Goal: Communication & Community: Answer question/provide support

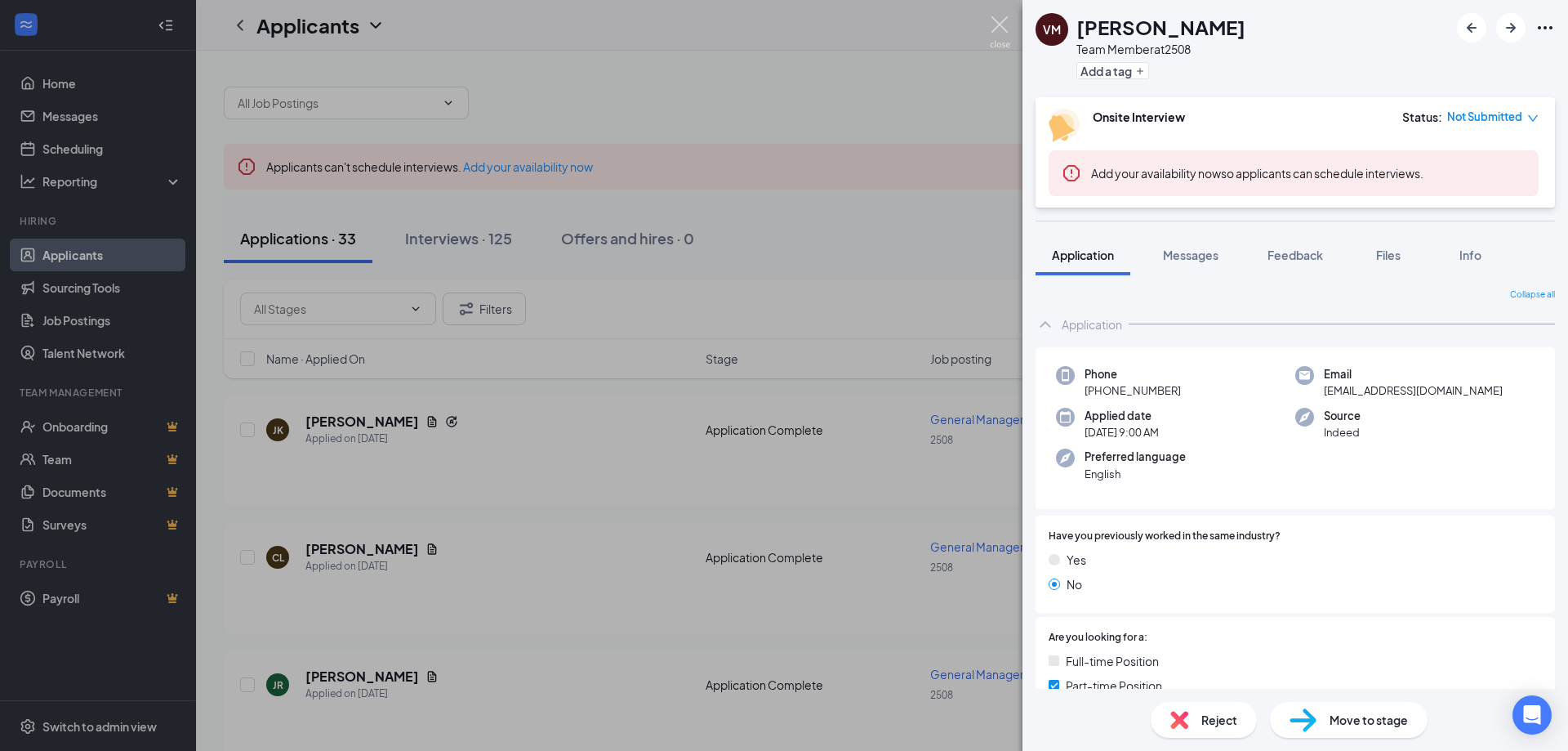
click at [1002, 39] on img at bounding box center [999, 32] width 21 height 32
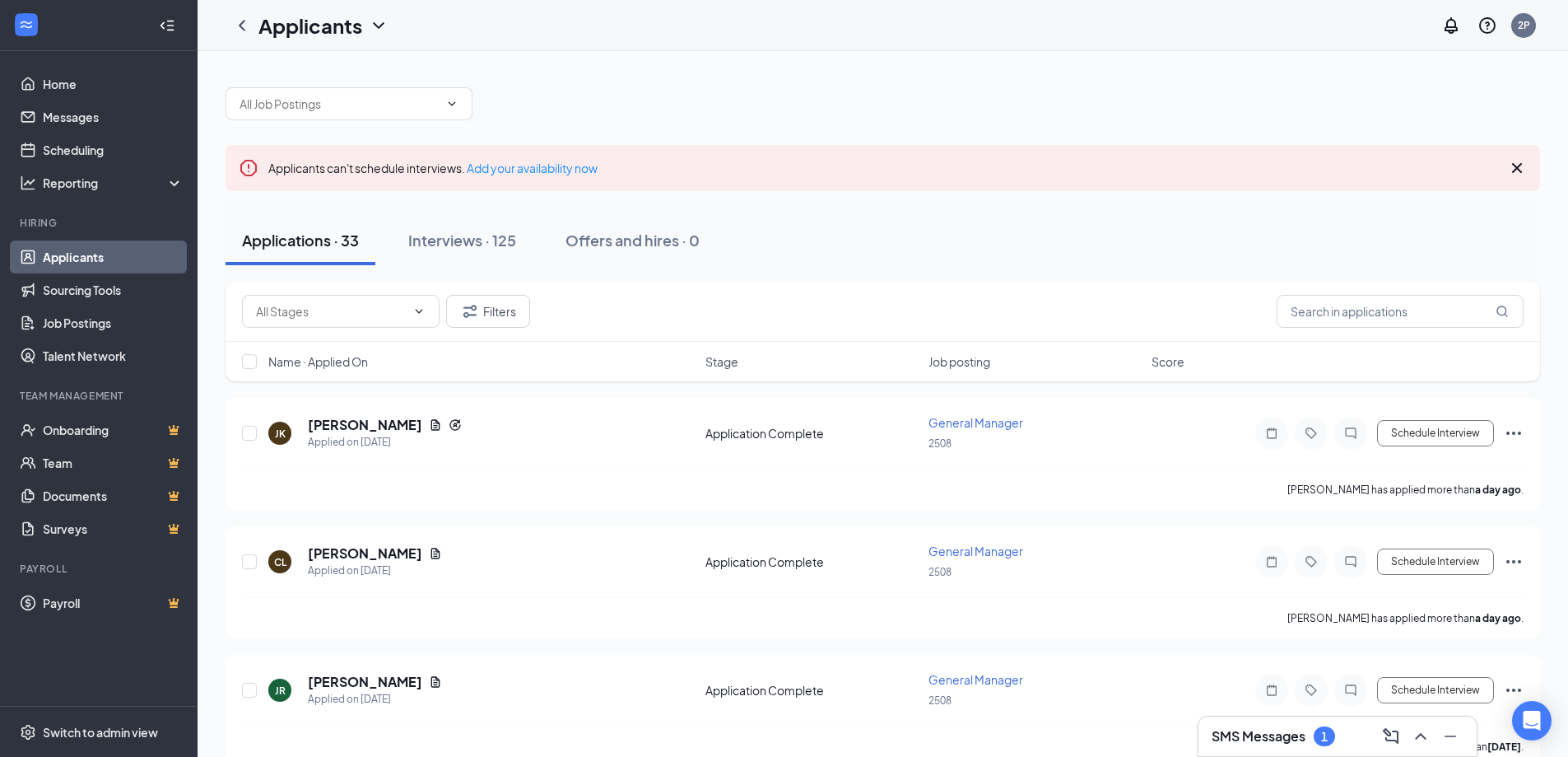
click at [1295, 736] on h3 "SMS Messages" at bounding box center [1258, 736] width 94 height 18
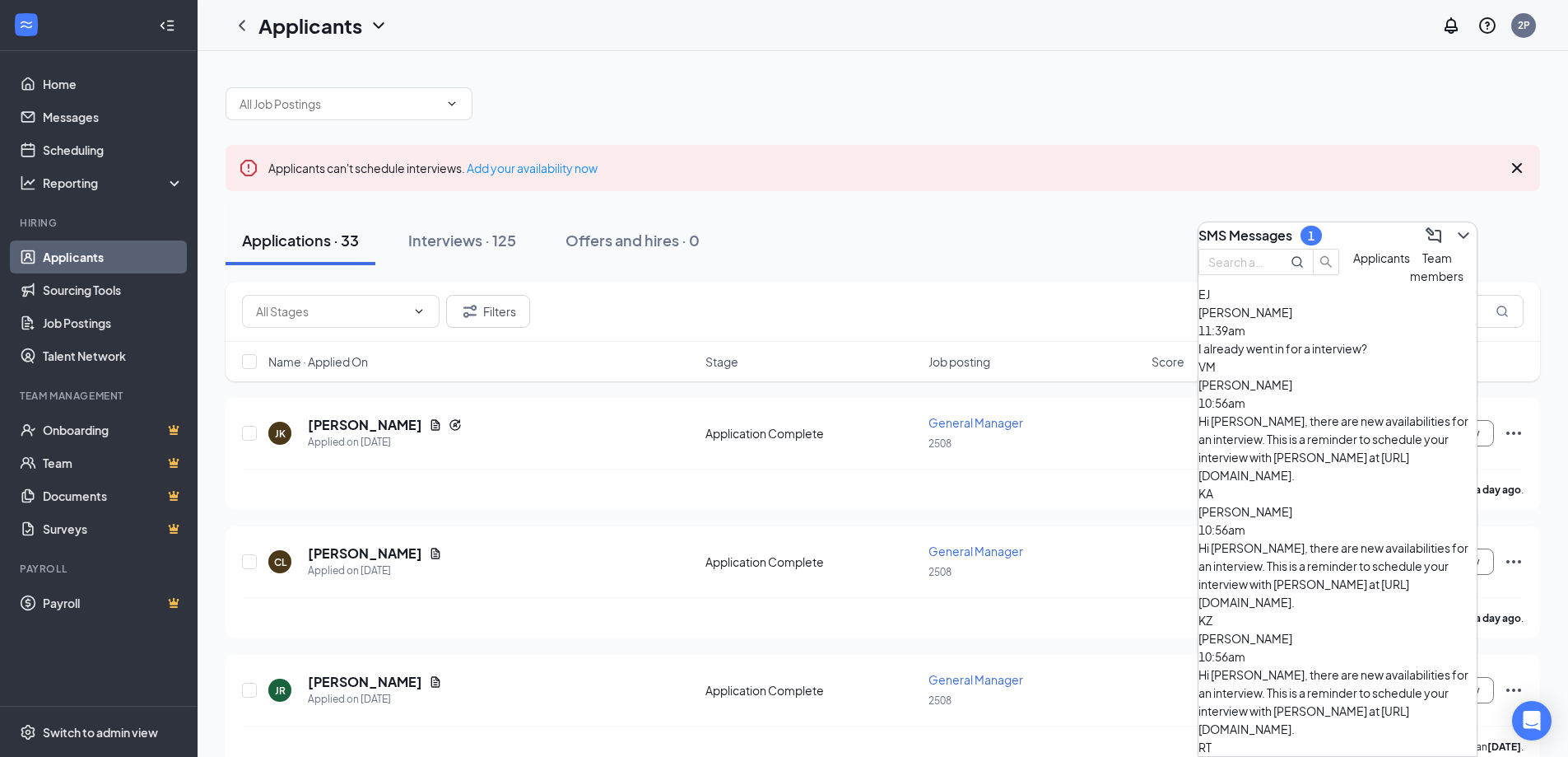
click at [1330, 358] on div "[PERSON_NAME] 11:39am I already went in for a interview?" at bounding box center [1337, 320] width 278 height 72
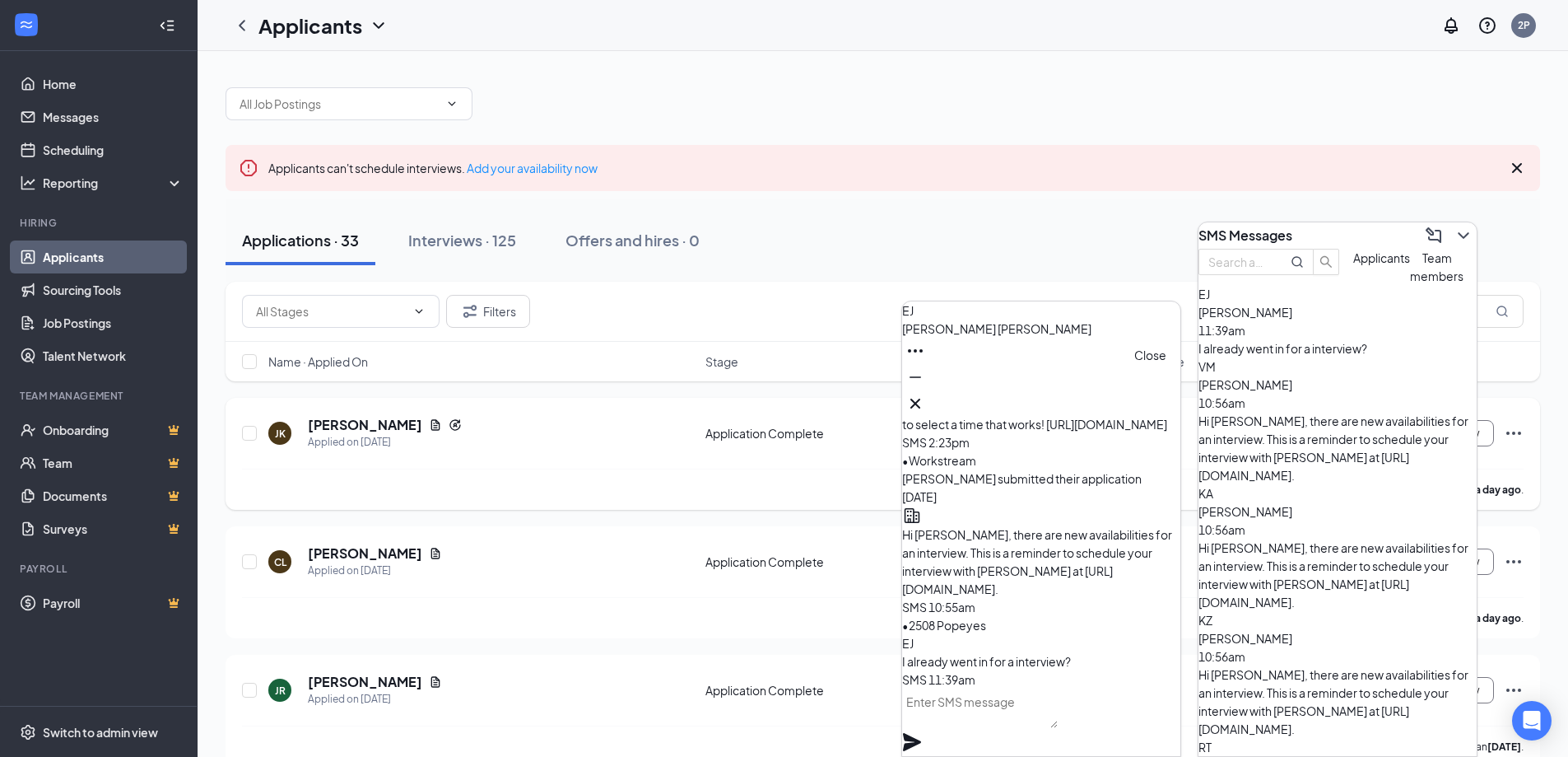
click at [925, 401] on icon "Cross" at bounding box center [915, 403] width 20 height 20
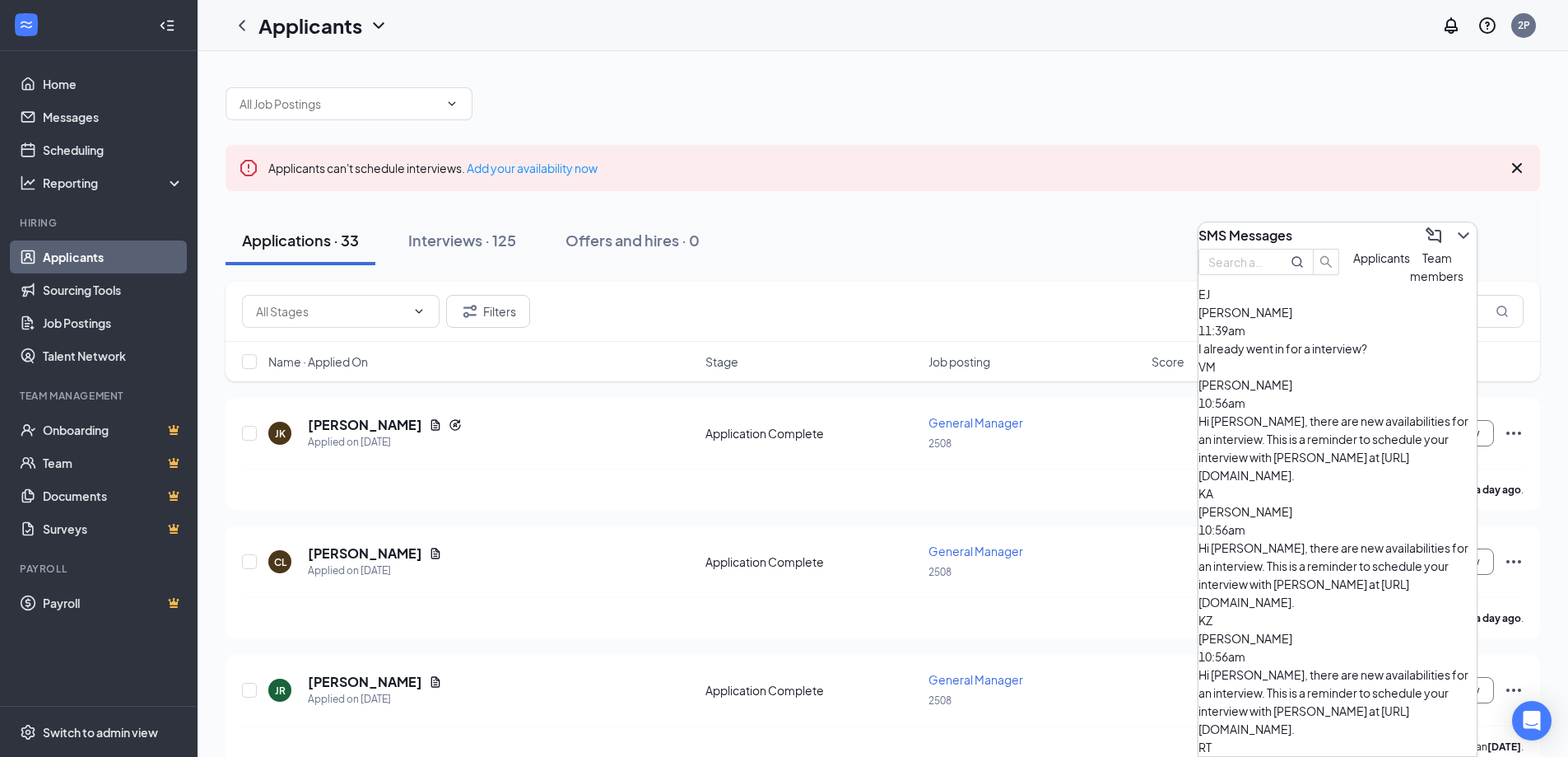
click at [1346, 539] on div "Hi [PERSON_NAME], there are new availabilities for an interview. This is a remi…" at bounding box center [1337, 574] width 278 height 72
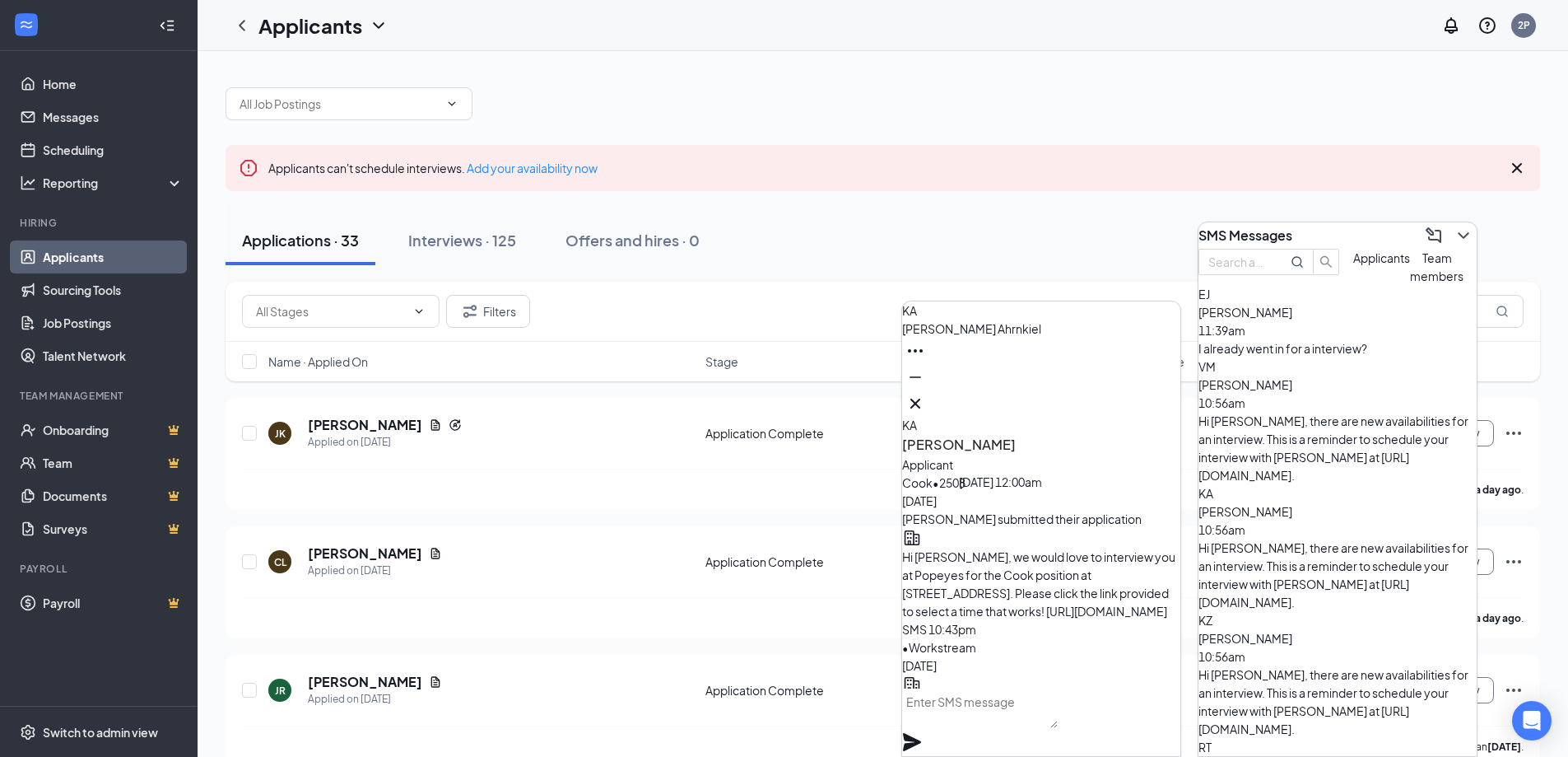
scroll to position [-164, 0]
click at [925, 398] on icon "Cross" at bounding box center [915, 403] width 20 height 20
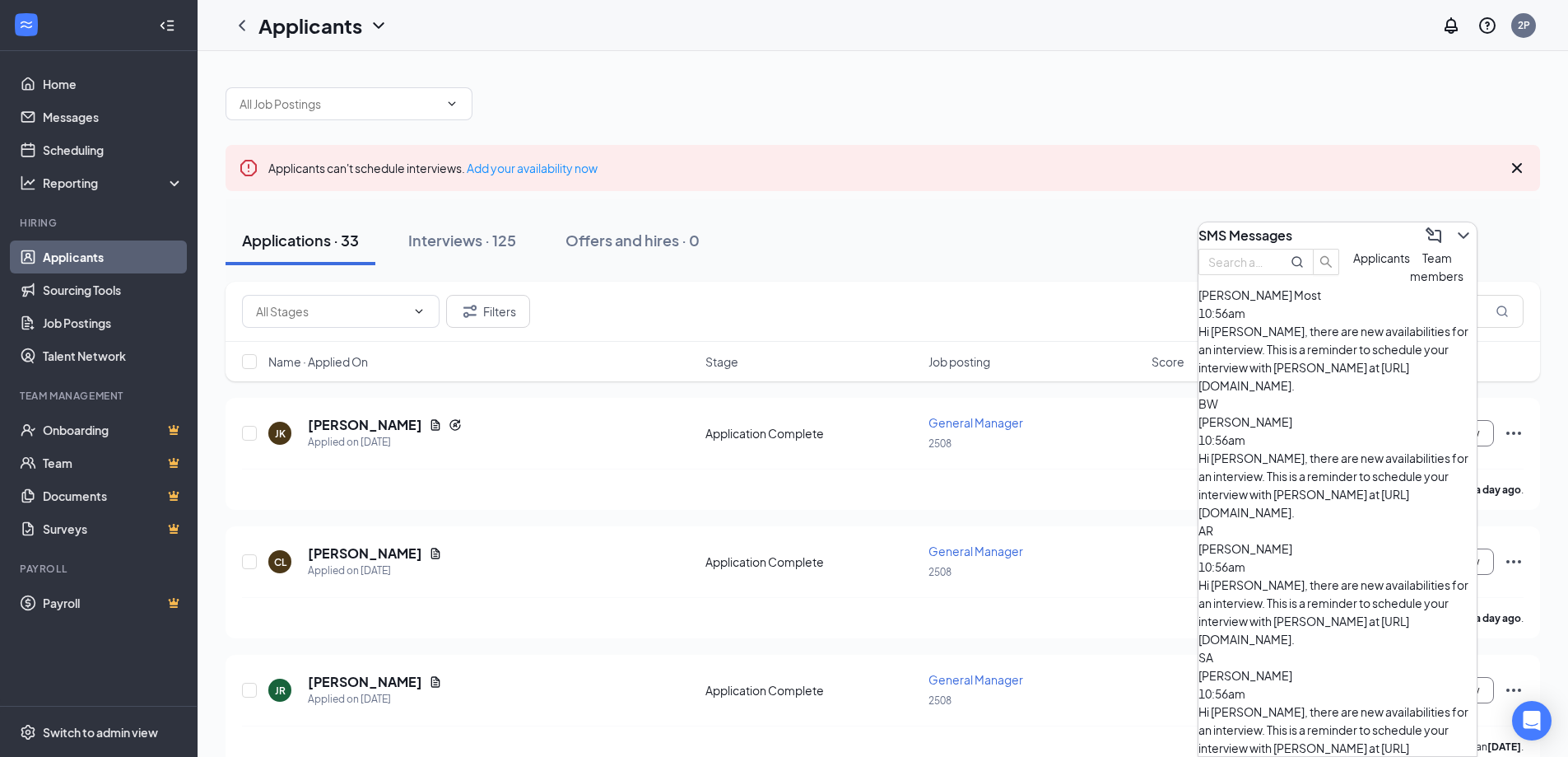
scroll to position [921, 0]
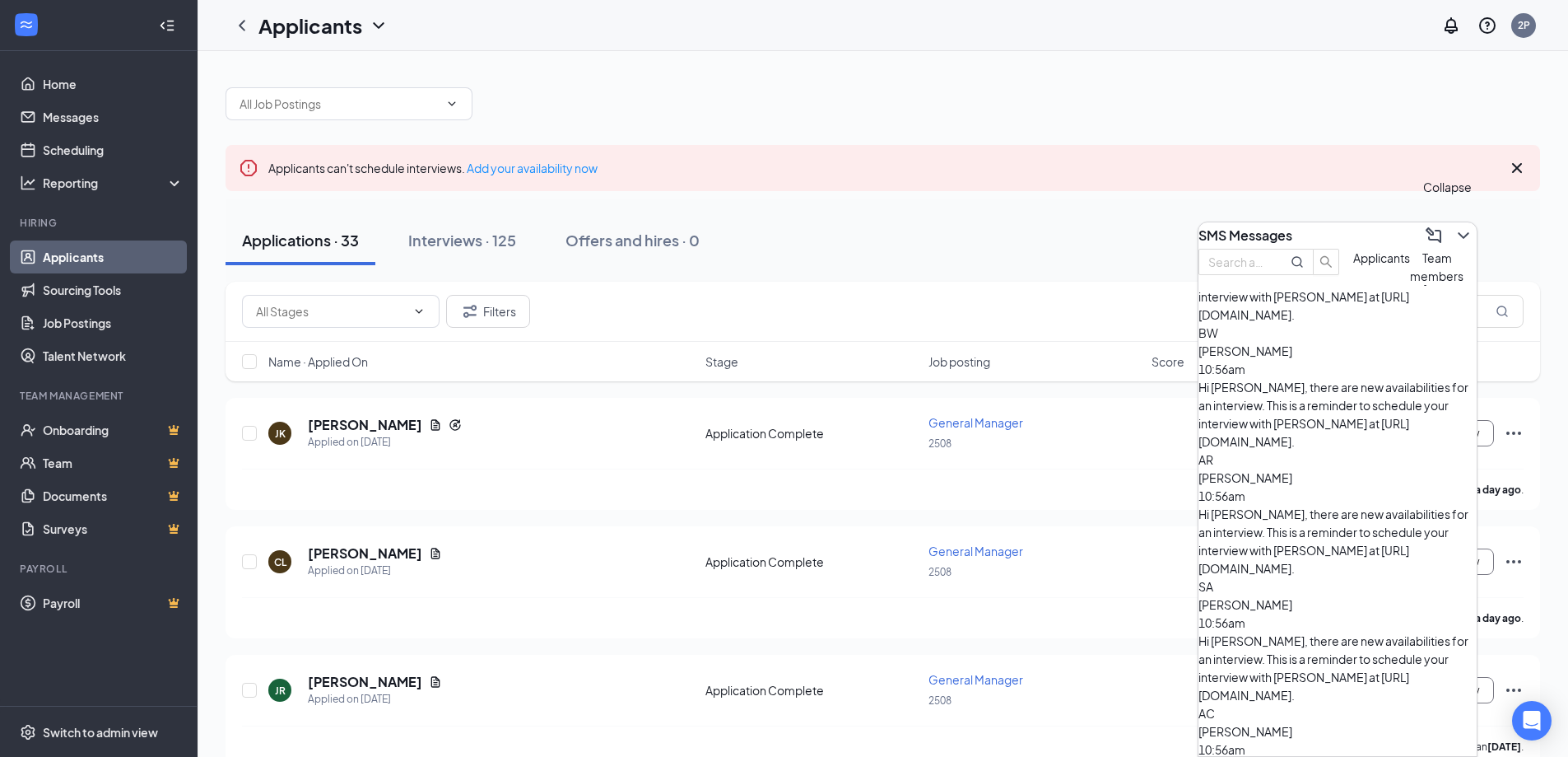
click at [1458, 232] on icon "ChevronDown" at bounding box center [1463, 236] width 11 height 7
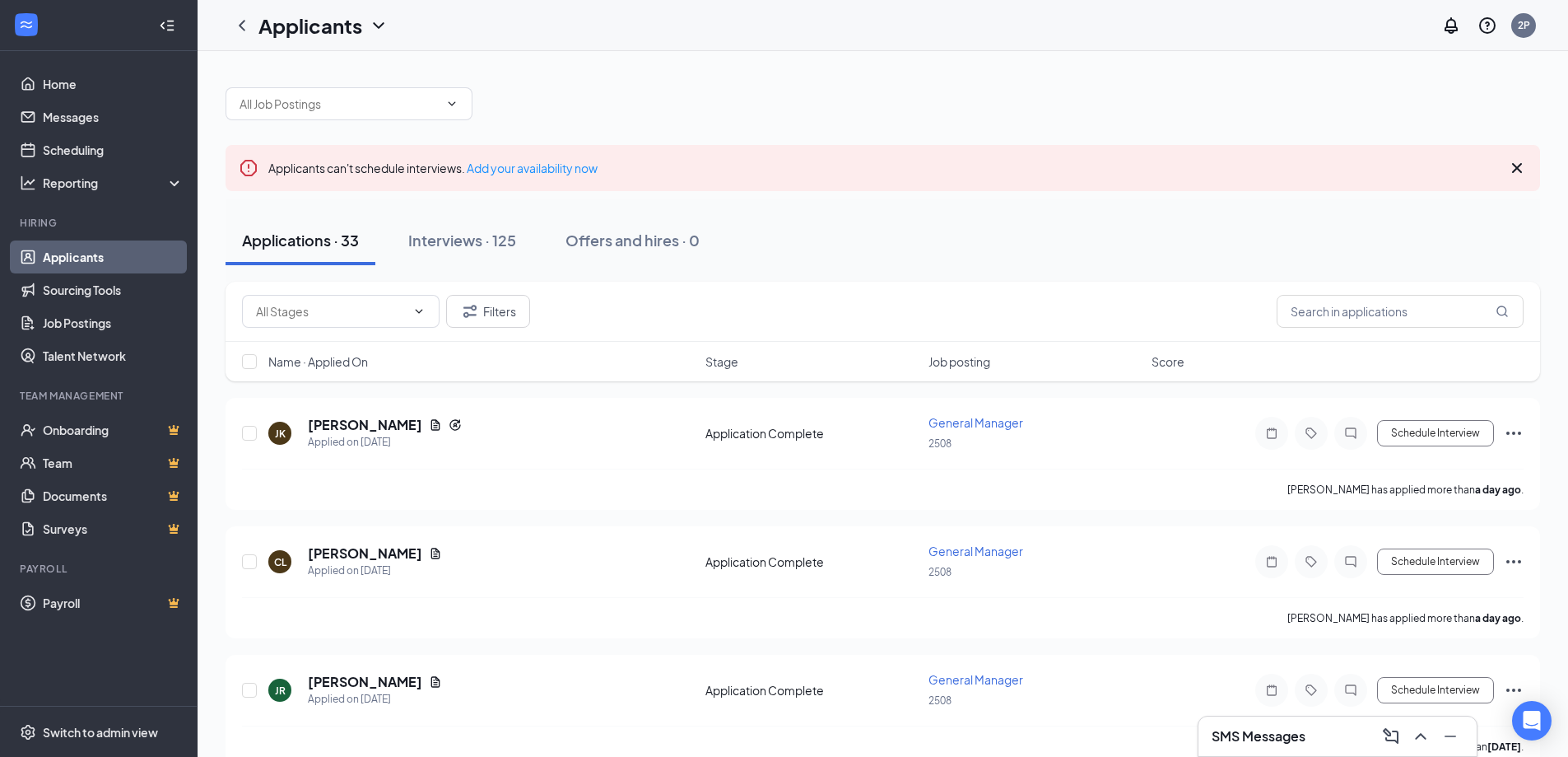
scroll to position [0, 0]
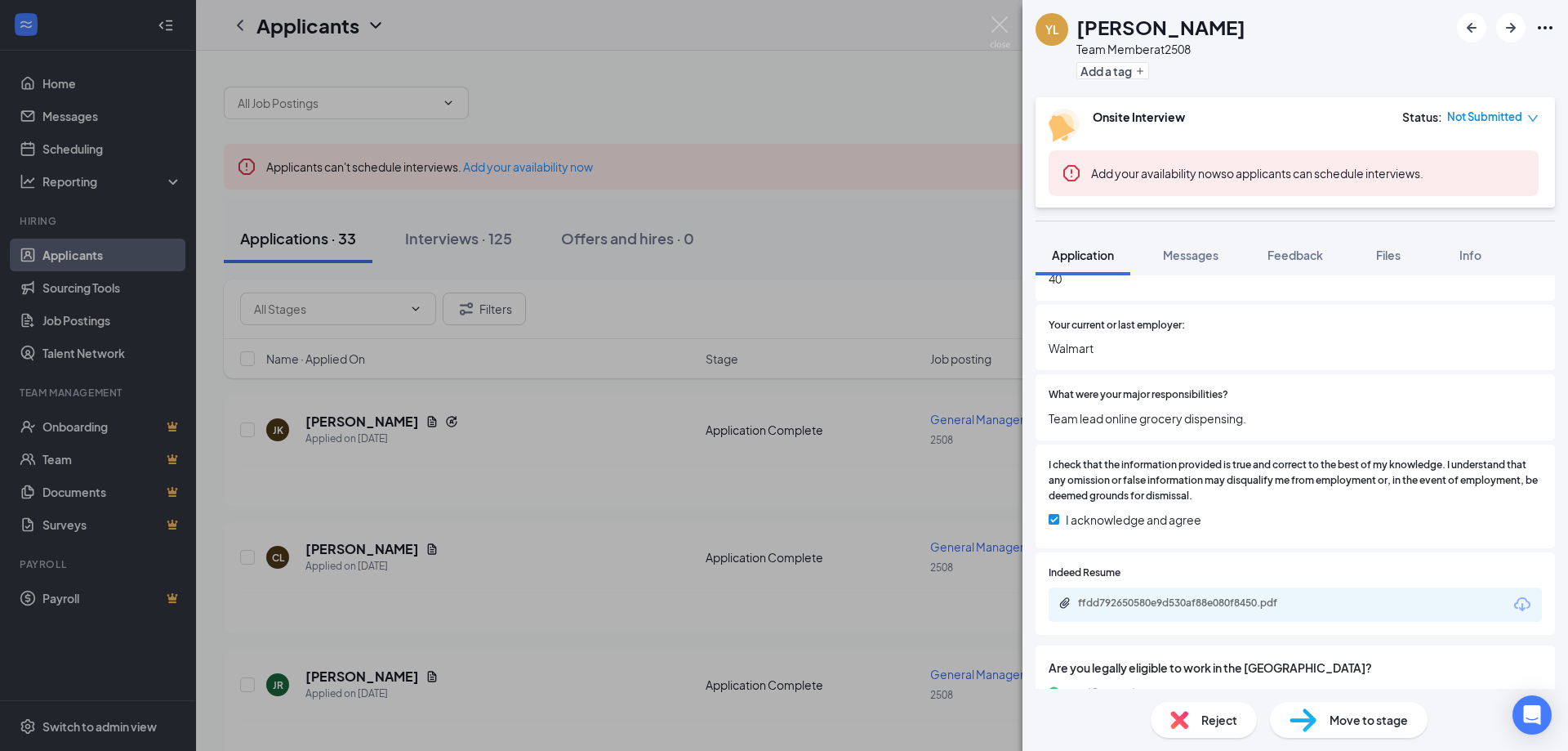
scroll to position [898, 0]
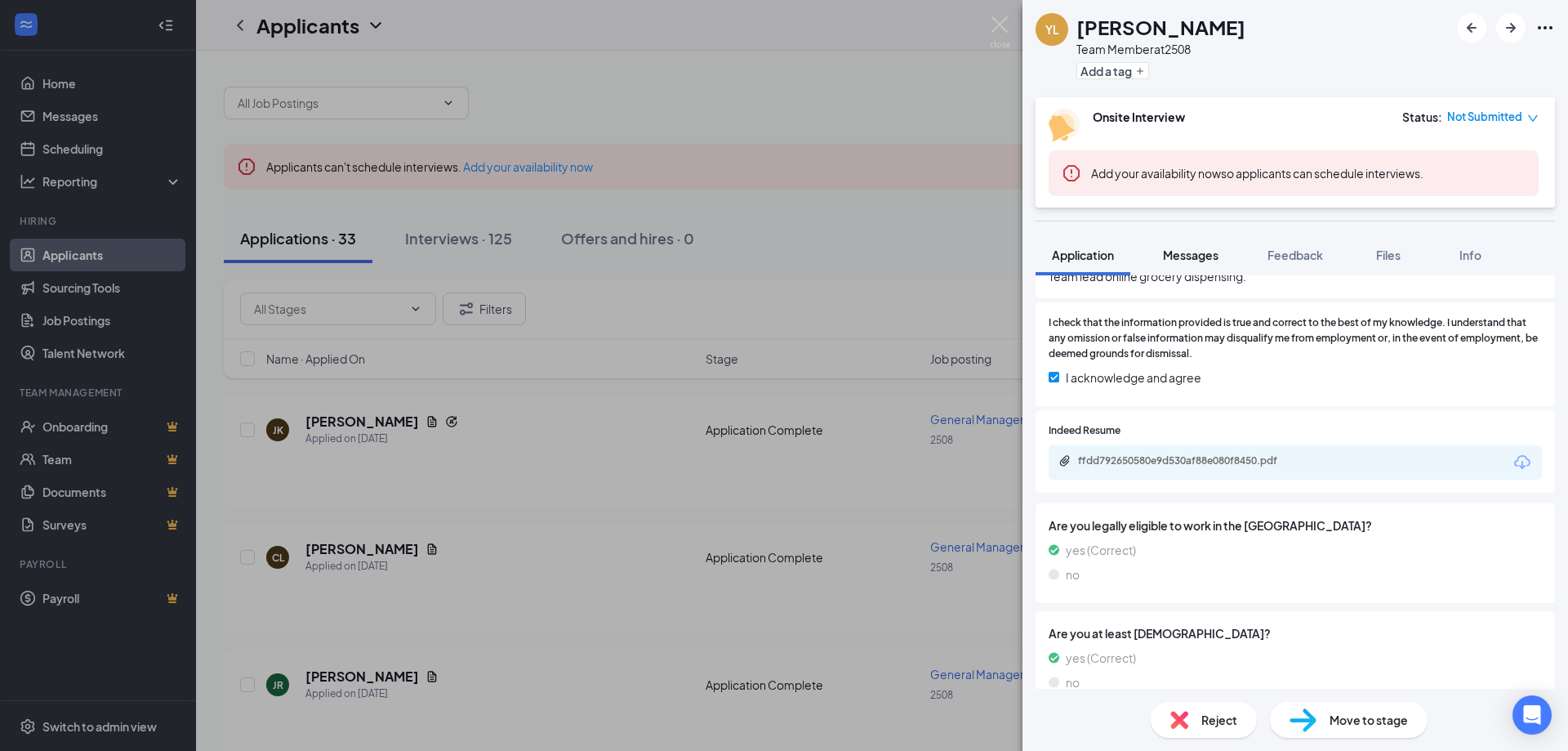
click at [1188, 264] on button "Messages" at bounding box center [1190, 255] width 88 height 41
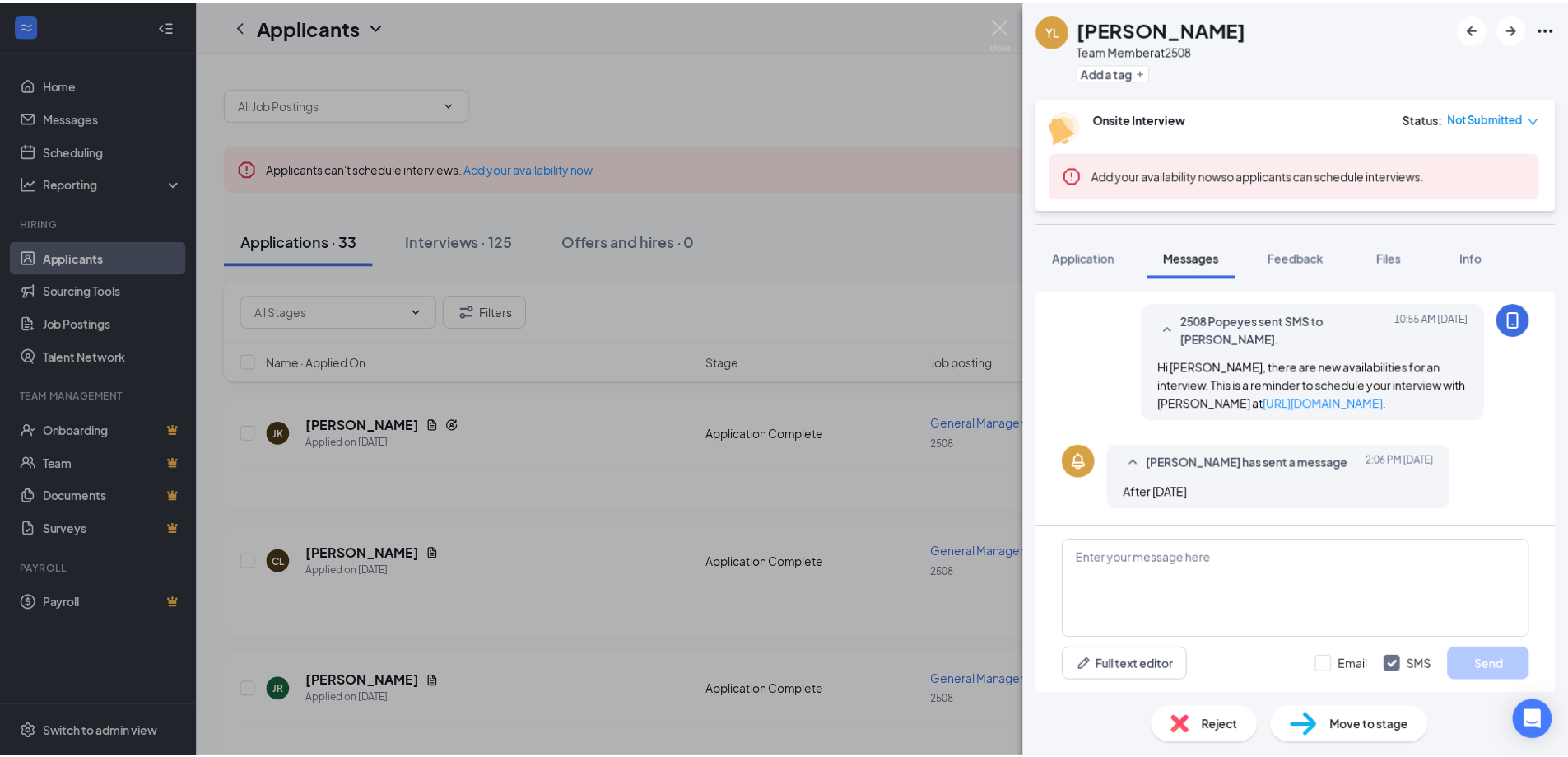
scroll to position [587, 0]
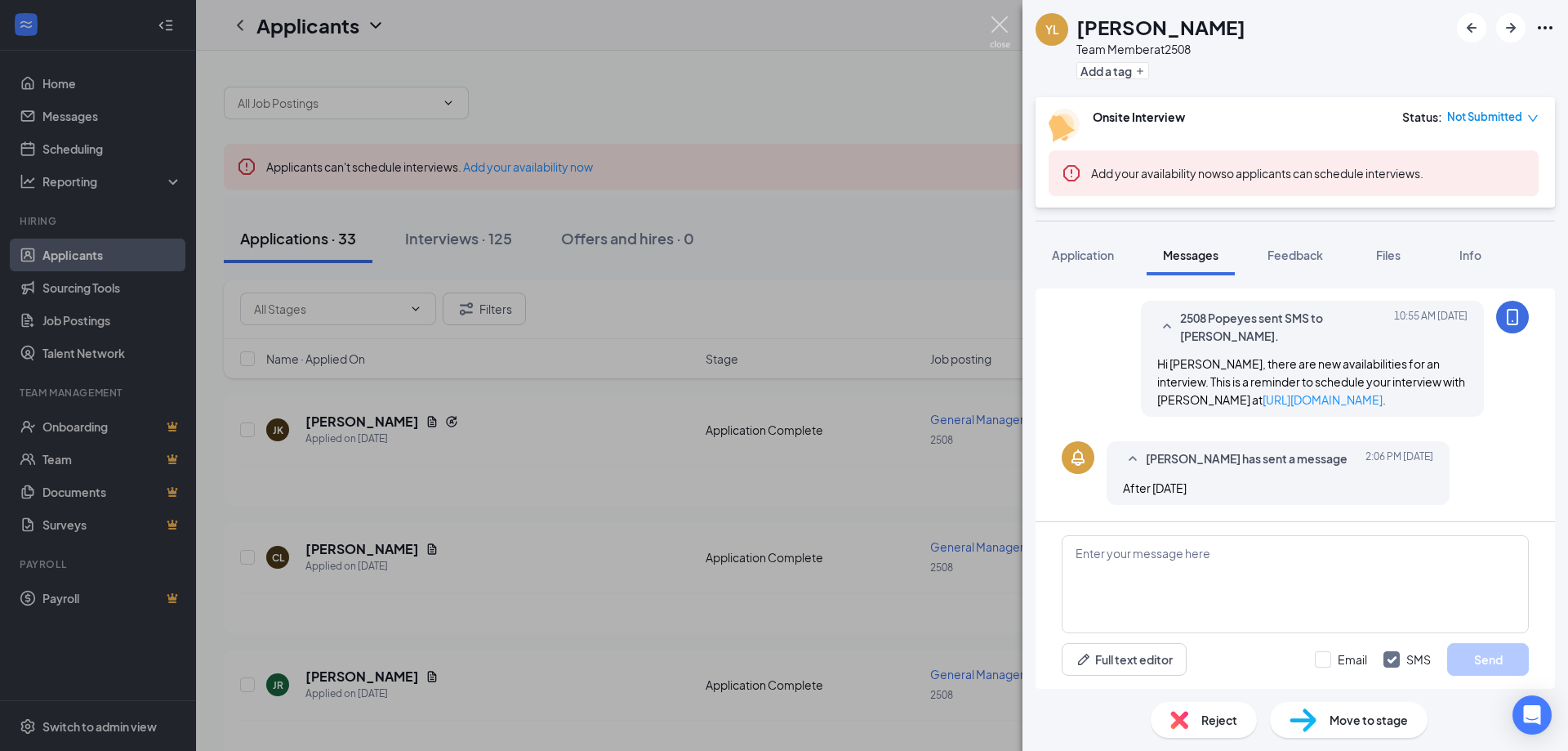
click at [999, 21] on img at bounding box center [999, 32] width 21 height 32
